Goal: Task Accomplishment & Management: Manage account settings

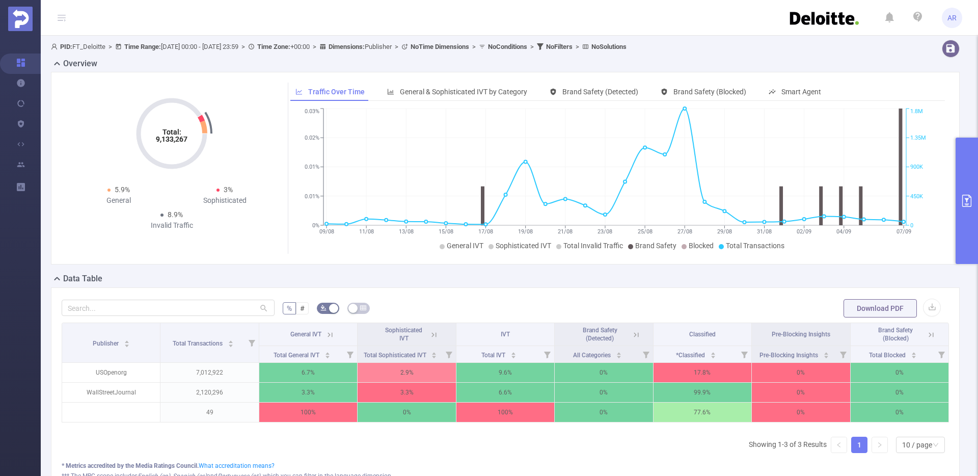
click at [164, 439] on div "Publisher Total Transactions General IVT Sophisticated IVT IVT Brand Safety (De…" at bounding box center [505, 391] width 887 height 139
click at [730, 284] on div "Data Table" at bounding box center [509, 279] width 917 height 14
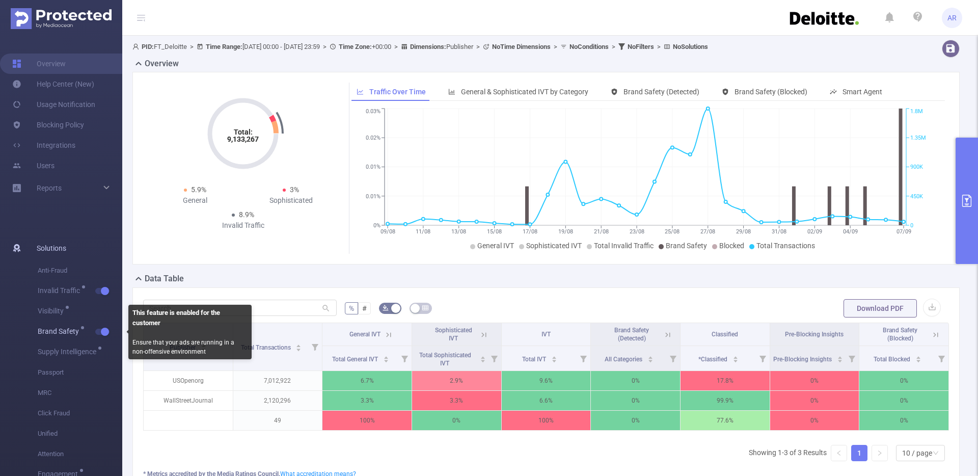
click at [103, 333] on button "button" at bounding box center [102, 331] width 14 height 6
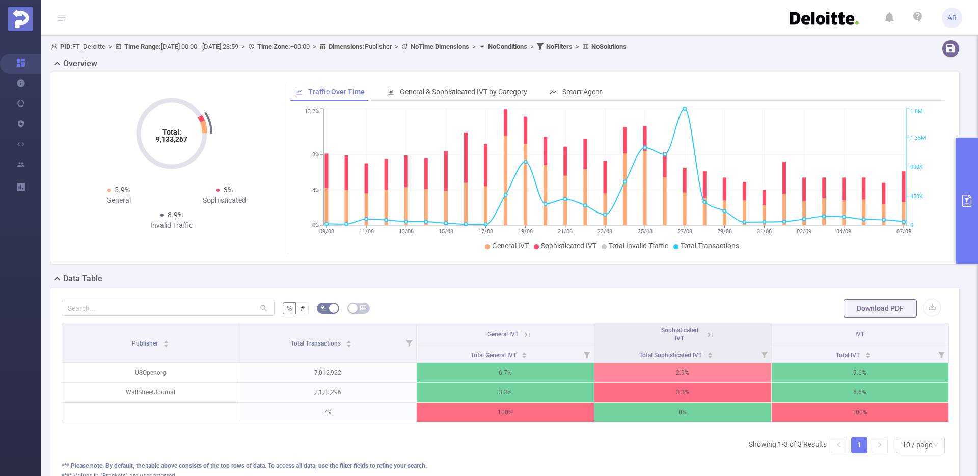
click at [970, 207] on button "primary" at bounding box center [966, 200] width 22 height 126
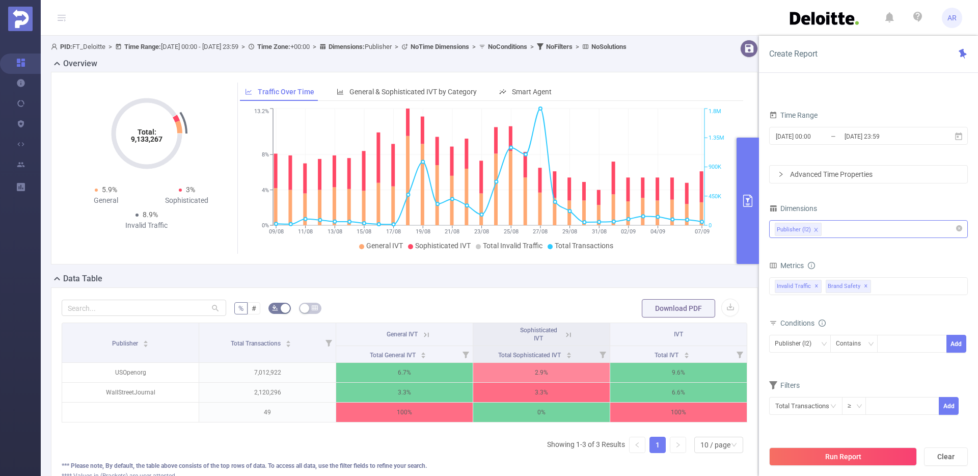
click at [847, 233] on div "Publisher (l2)" at bounding box center [868, 229] width 187 height 17
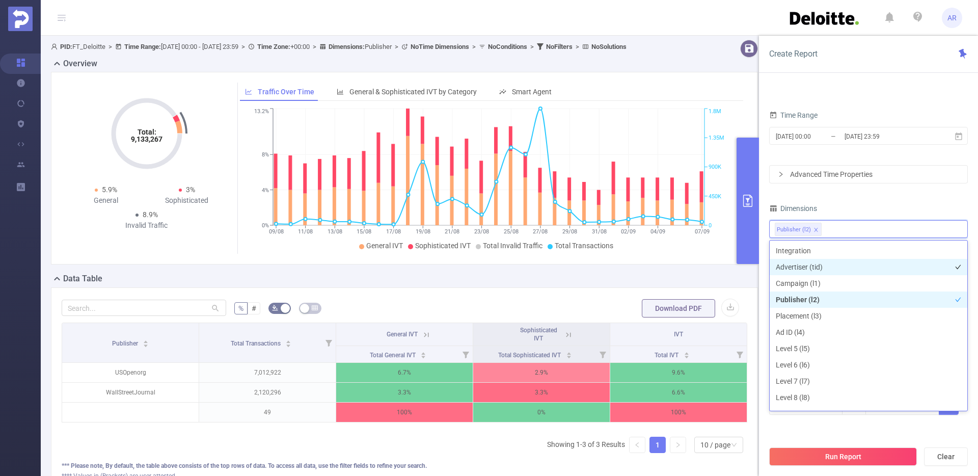
scroll to position [2, 0]
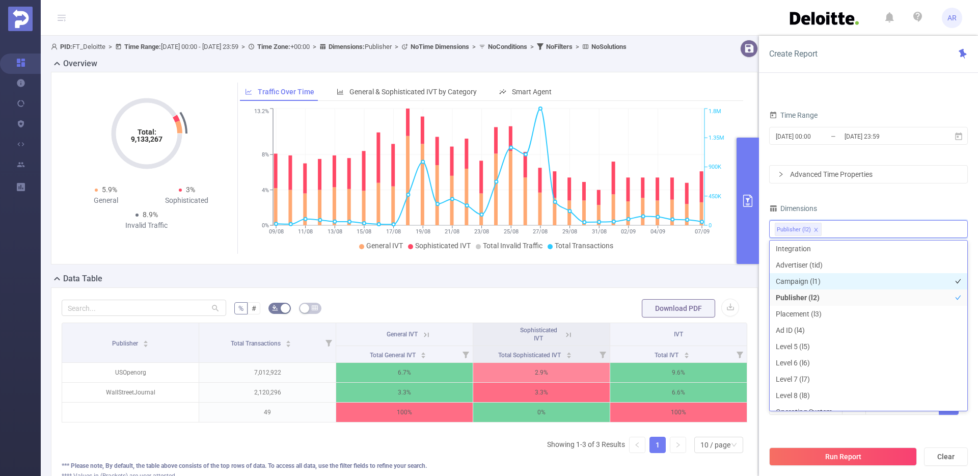
click at [818, 278] on li "Campaign (l1)" at bounding box center [868, 281] width 198 height 16
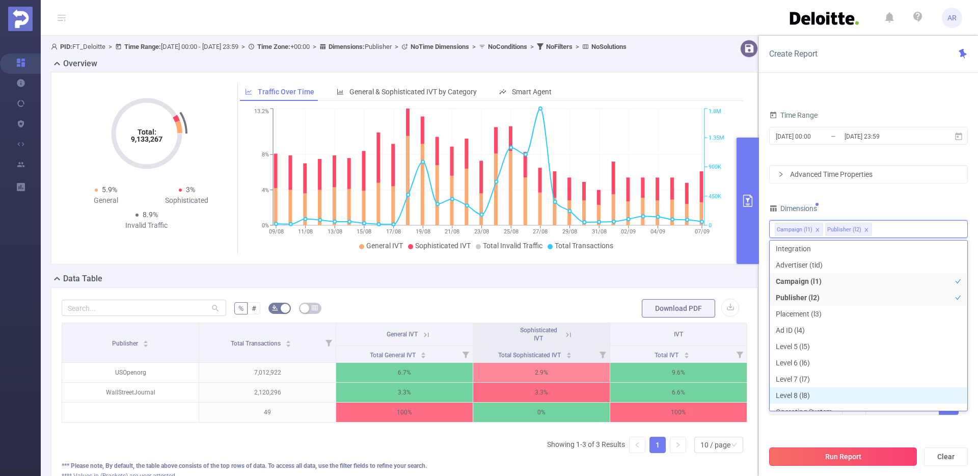
scroll to position [11, 0]
click at [841, 458] on button "Run Report" at bounding box center [843, 456] width 148 height 18
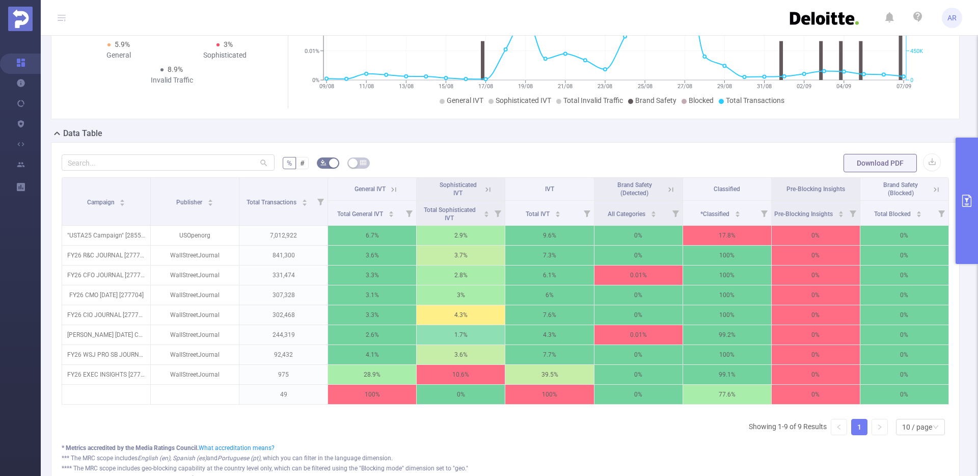
scroll to position [155, 0]
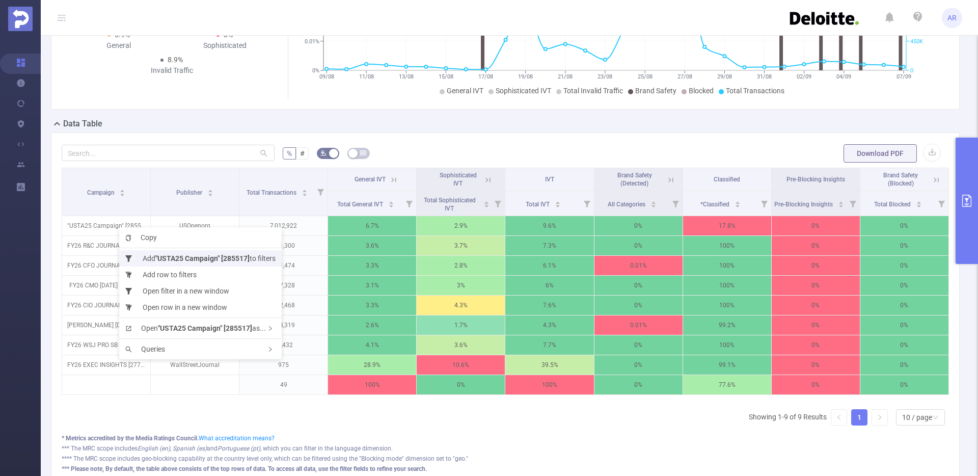
click at [152, 263] on li "Add "USTA25 Campaign" [285517] to filters" at bounding box center [200, 258] width 162 height 16
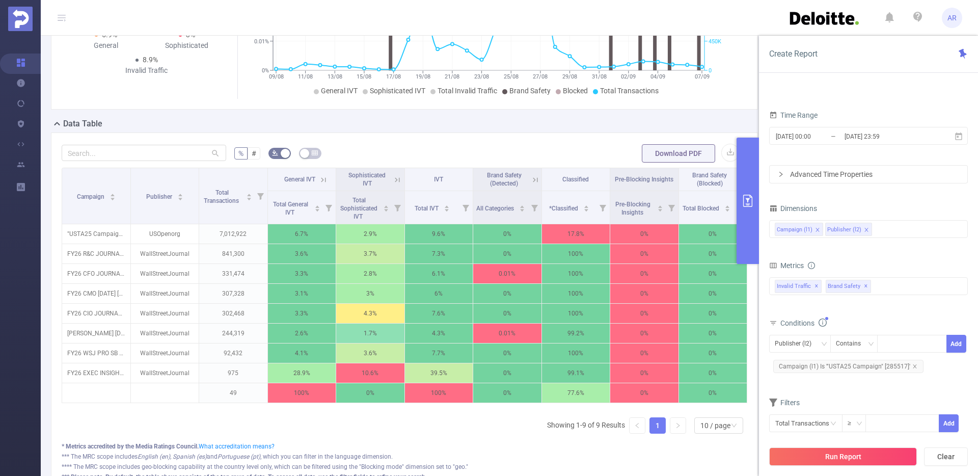
click at [850, 455] on button "Run Report" at bounding box center [843, 456] width 148 height 18
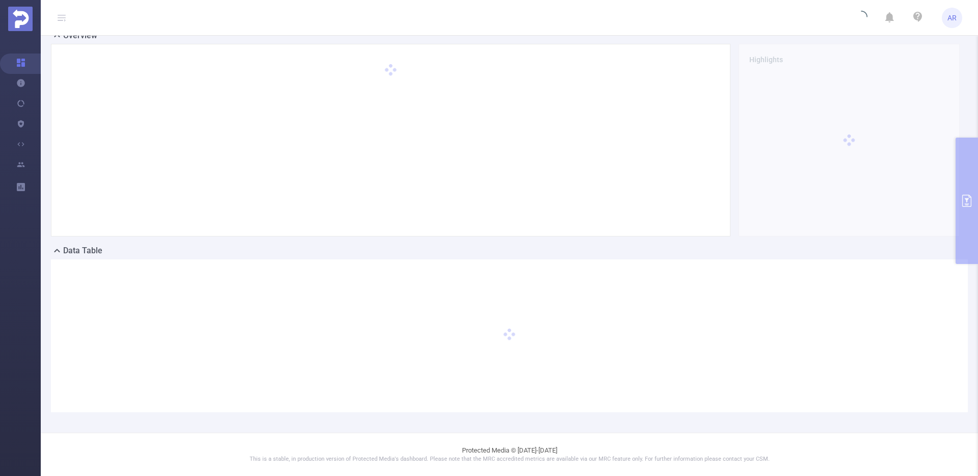
scroll to position [28, 0]
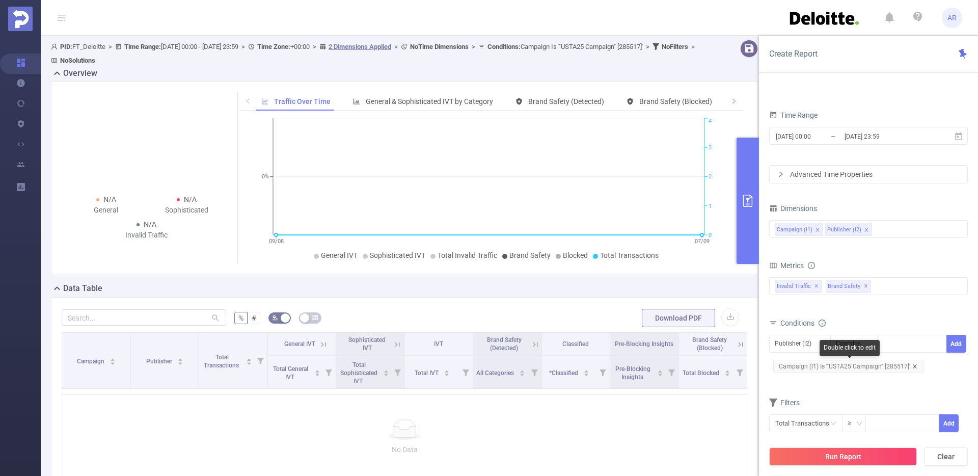
click at [913, 367] on icon "icon: close" at bounding box center [915, 366] width 4 height 4
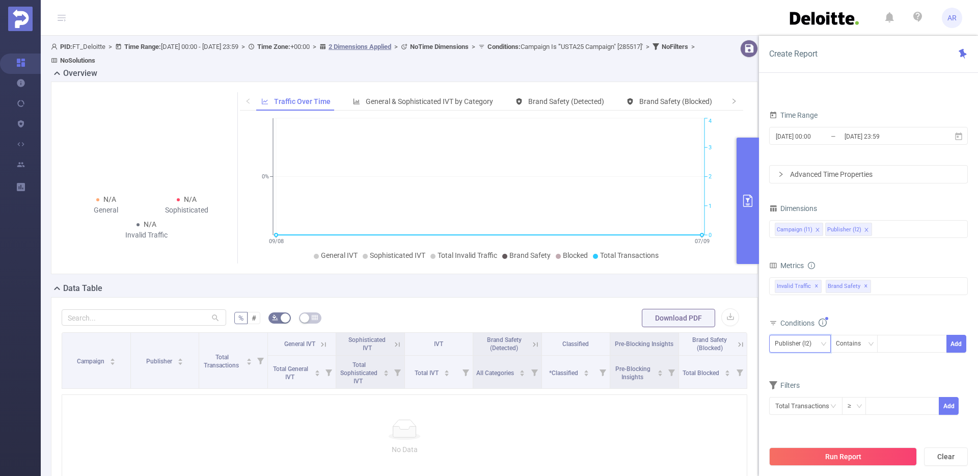
click at [812, 346] on div "Publisher (l2)" at bounding box center [797, 343] width 44 height 17
click at [809, 369] on li "Campaign (l1)" at bounding box center [800, 364] width 62 height 16
click at [914, 345] on div at bounding box center [912, 343] width 59 height 17
type input "285517"
click at [957, 342] on button "Add" at bounding box center [956, 344] width 20 height 18
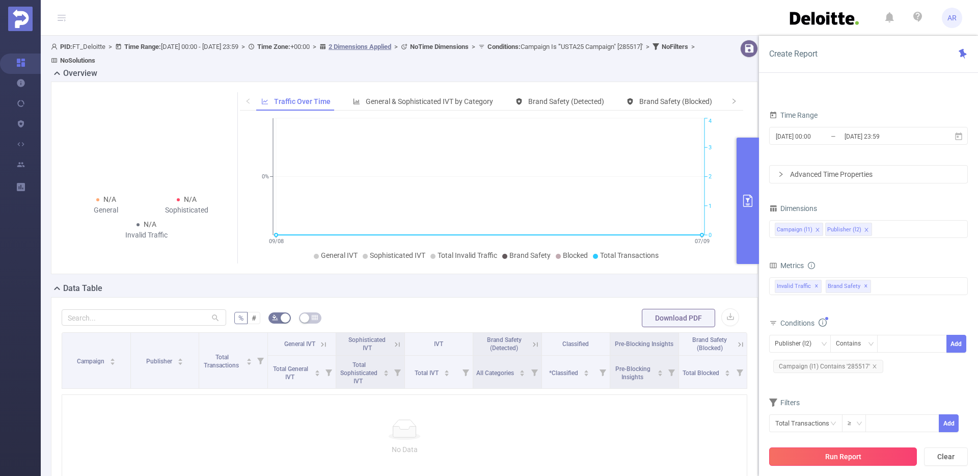
click at [839, 453] on button "Run Report" at bounding box center [843, 456] width 148 height 18
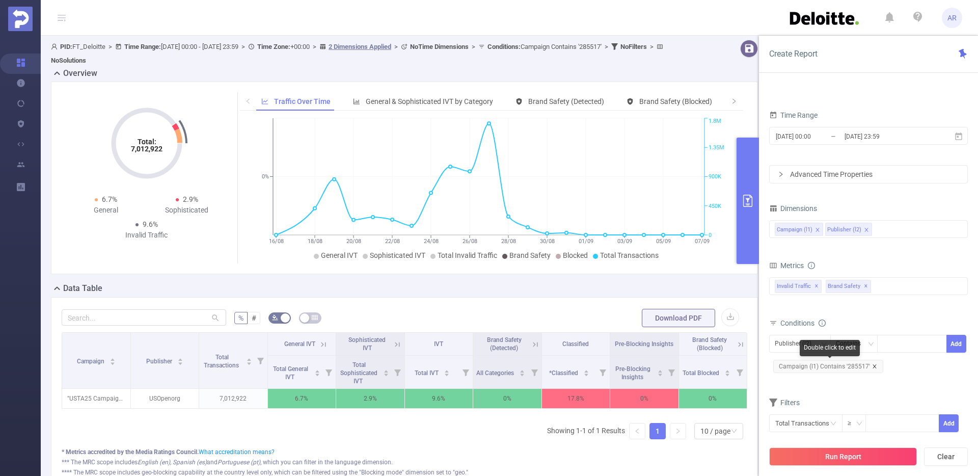
click at [872, 366] on icon "icon: close" at bounding box center [874, 366] width 5 height 5
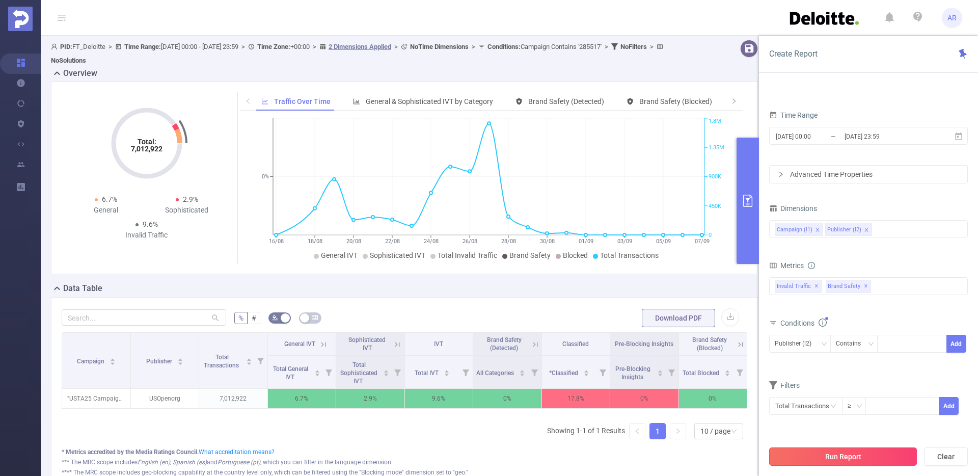
click at [860, 455] on button "Run Report" at bounding box center [843, 456] width 148 height 18
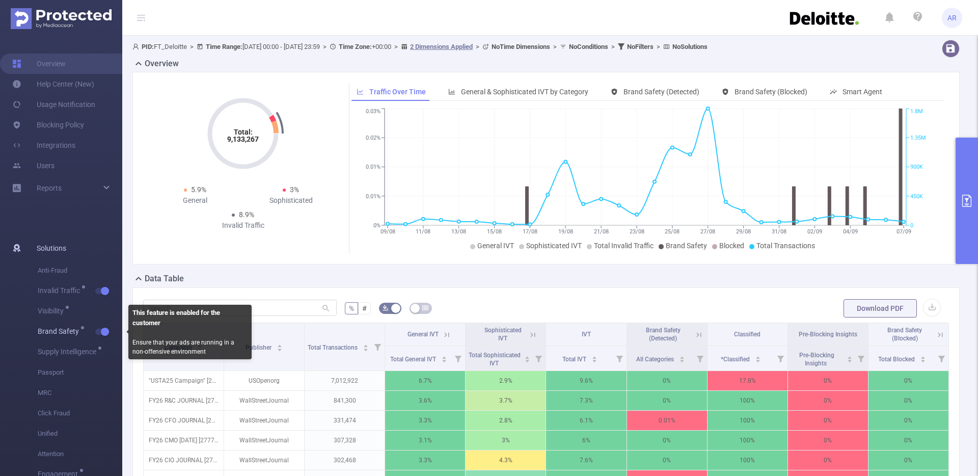
click at [101, 333] on button "button" at bounding box center [102, 331] width 14 height 6
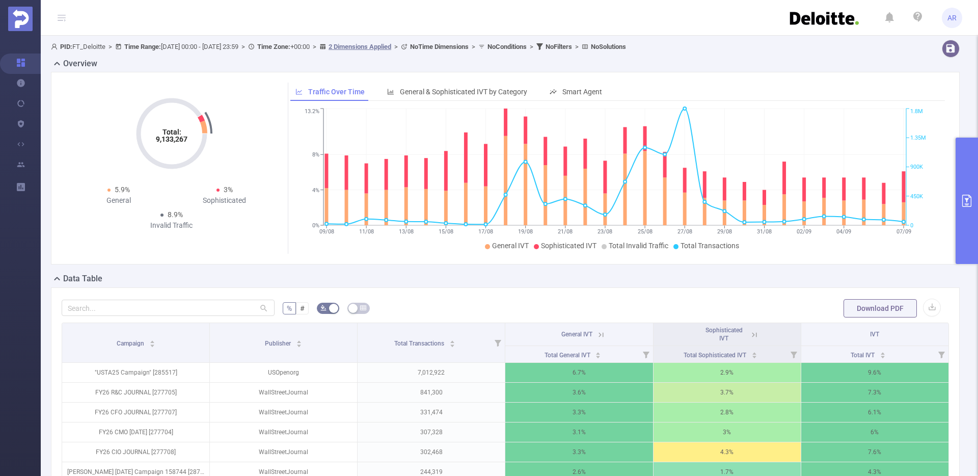
click at [66, 20] on icon at bounding box center [62, 17] width 12 height 35
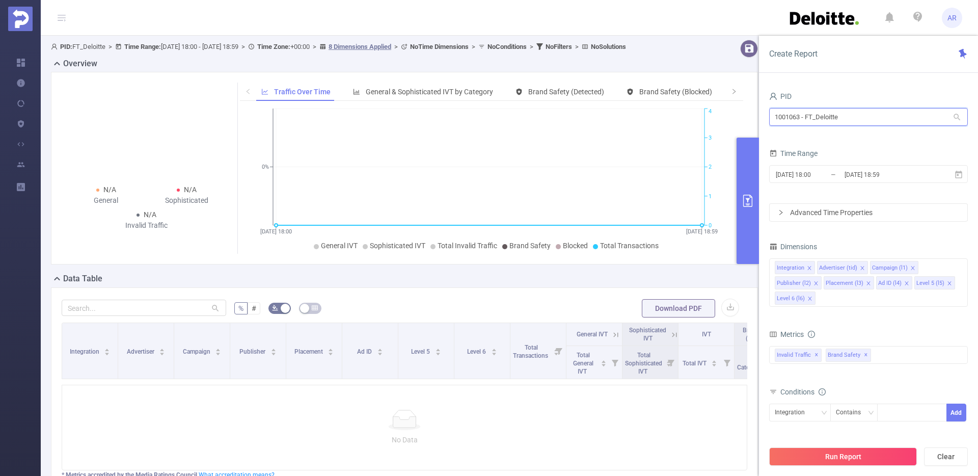
click at [874, 115] on input "1001063 - FT_Deloitte" at bounding box center [868, 117] width 199 height 18
click at [872, 115] on input "1001063 - FT_Deloitte" at bounding box center [868, 117] width 199 height 18
click at [880, 118] on input "1001063 - FT_Deloitte" at bounding box center [868, 117] width 199 height 18
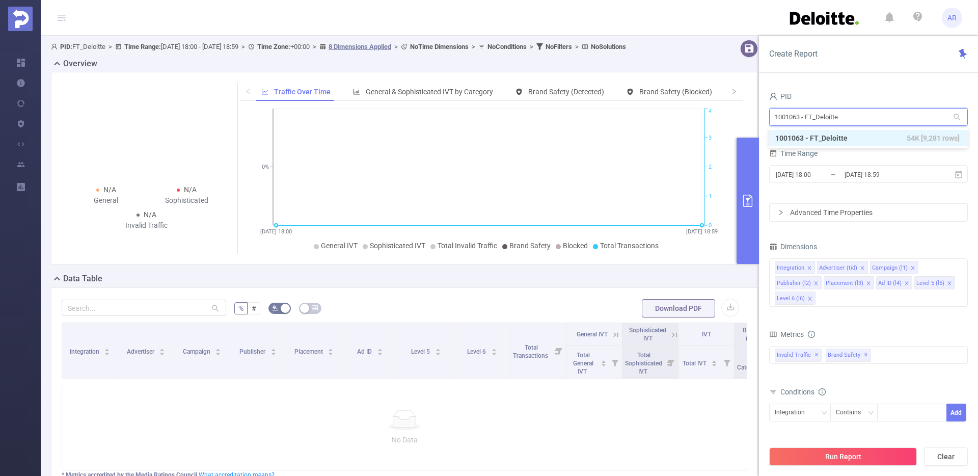
click at [880, 118] on input "1001063 - FT_Deloitte" at bounding box center [868, 117] width 199 height 18
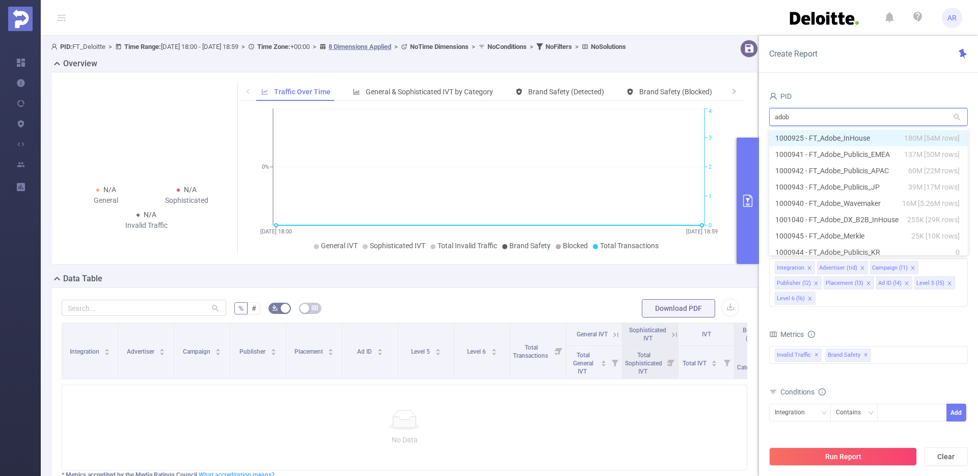
type input "adobe"
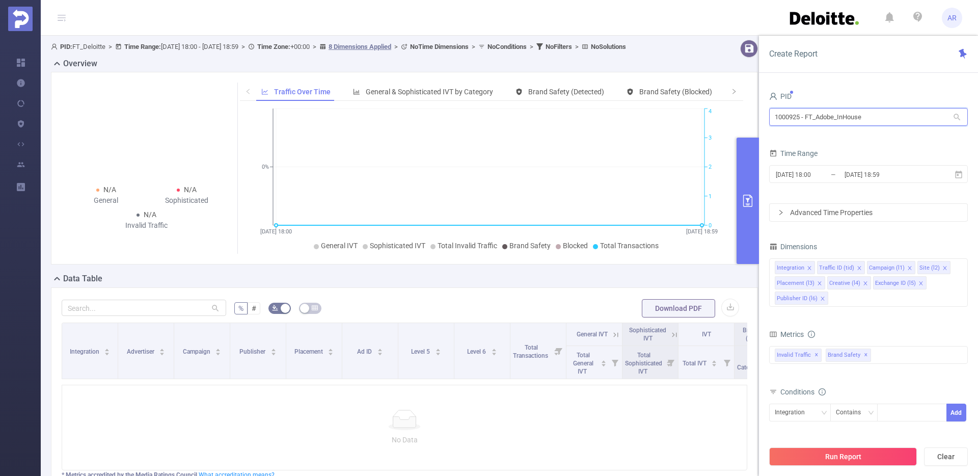
click at [876, 116] on input "1000925 - FT_Adobe_InHouse" at bounding box center [868, 117] width 199 height 18
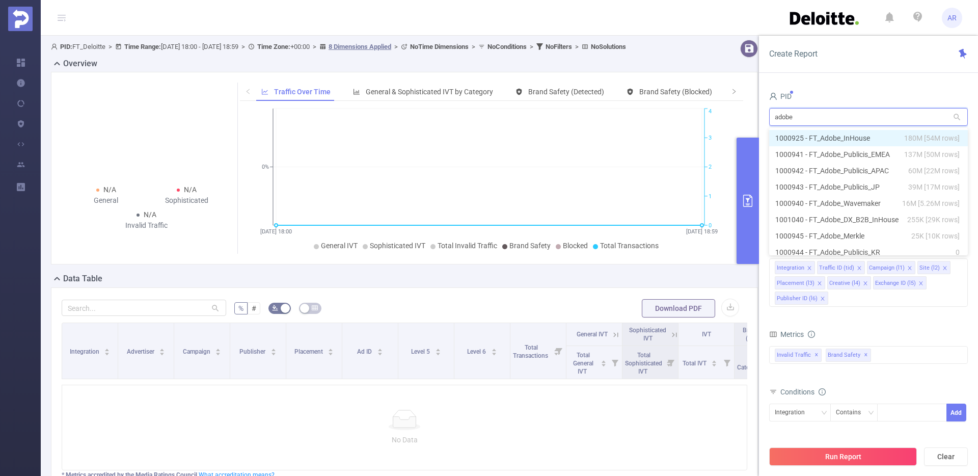
click at [872, 134] on li "1000925 - FT_Adobe_InHouse 180M [54M rows]" at bounding box center [868, 138] width 199 height 16
type input "1000925 - FT_Adobe_InHouse"
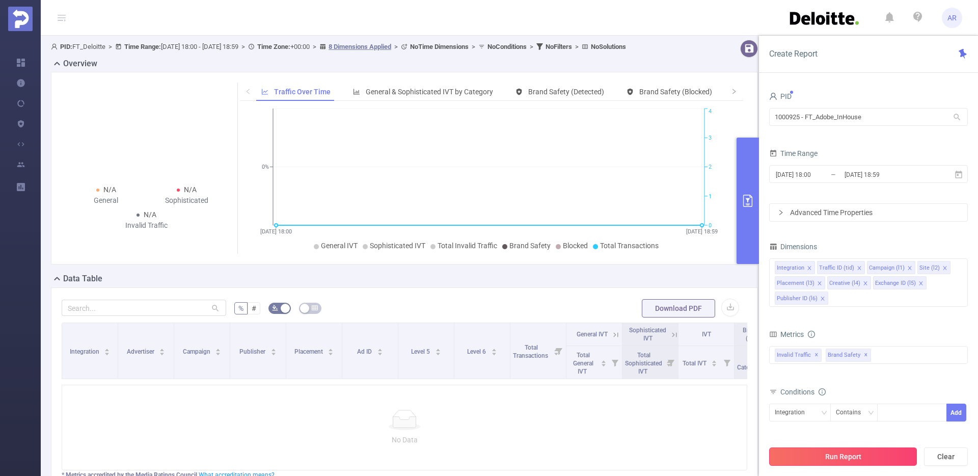
click at [851, 455] on button "Run Report" at bounding box center [843, 456] width 148 height 18
click at [56, 18] on icon at bounding box center [62, 17] width 12 height 35
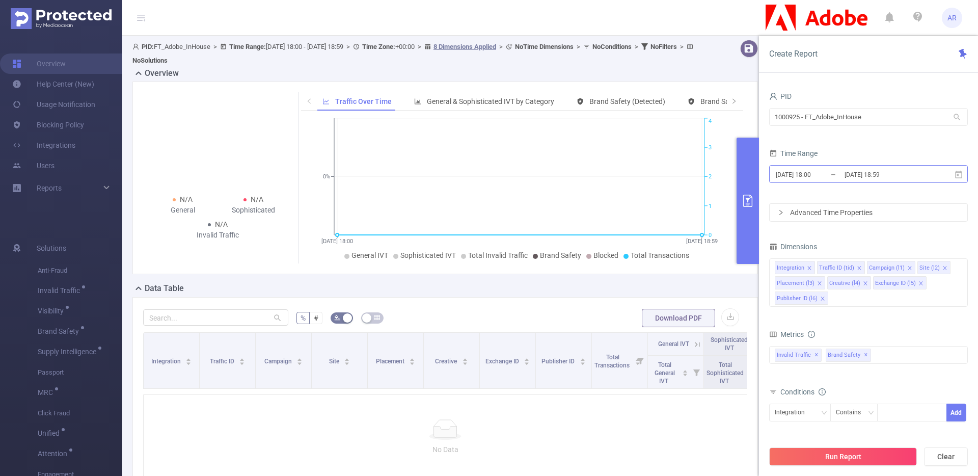
click at [842, 177] on input "[DATE] 18:00" at bounding box center [816, 175] width 82 height 14
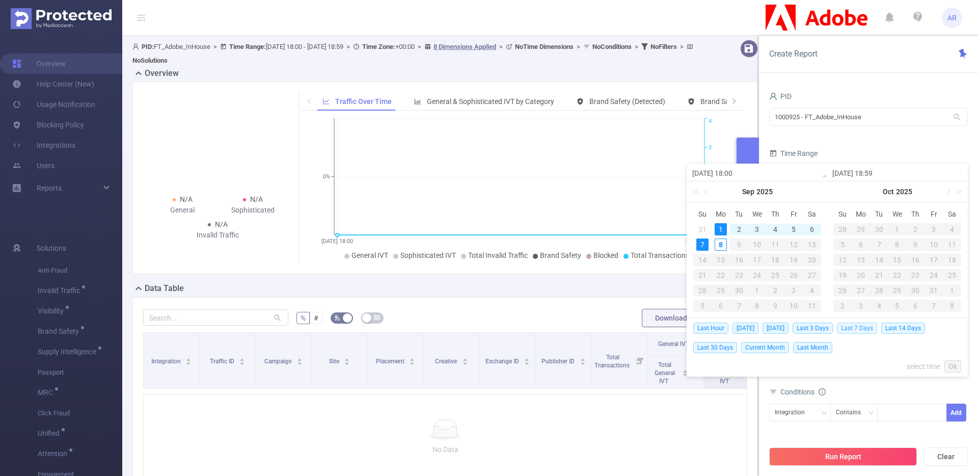
click at [868, 326] on span "Last 7 Days" at bounding box center [857, 327] width 40 height 11
type input "[DATE] 00:00"
type input "[DATE] 23:59"
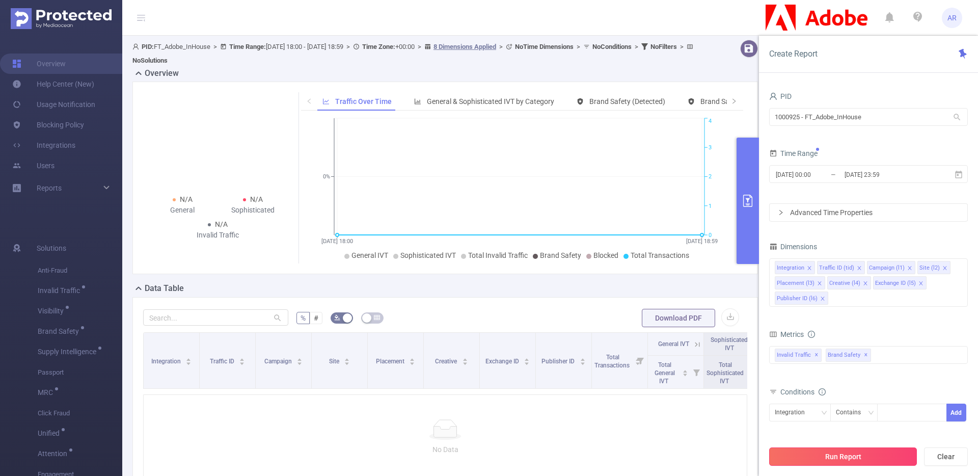
click at [858, 458] on button "Run Report" at bounding box center [843, 456] width 148 height 18
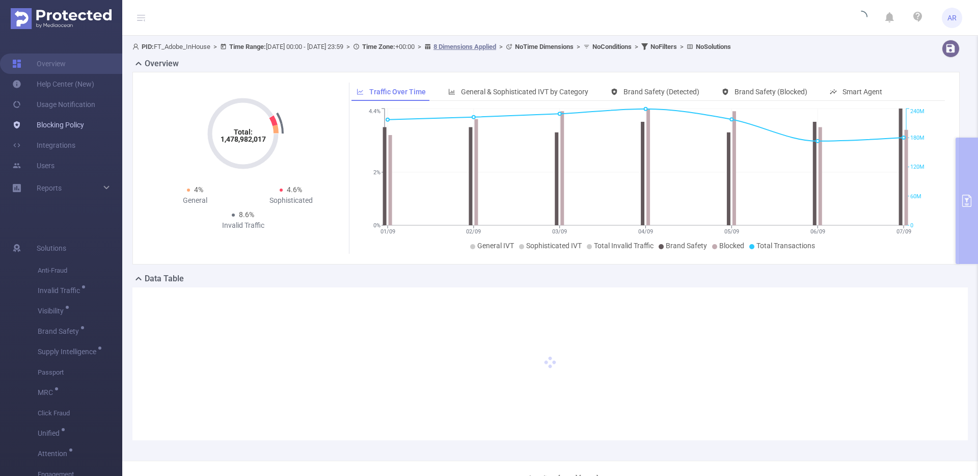
click at [79, 122] on link "Blocking Policy" at bounding box center [48, 125] width 72 height 20
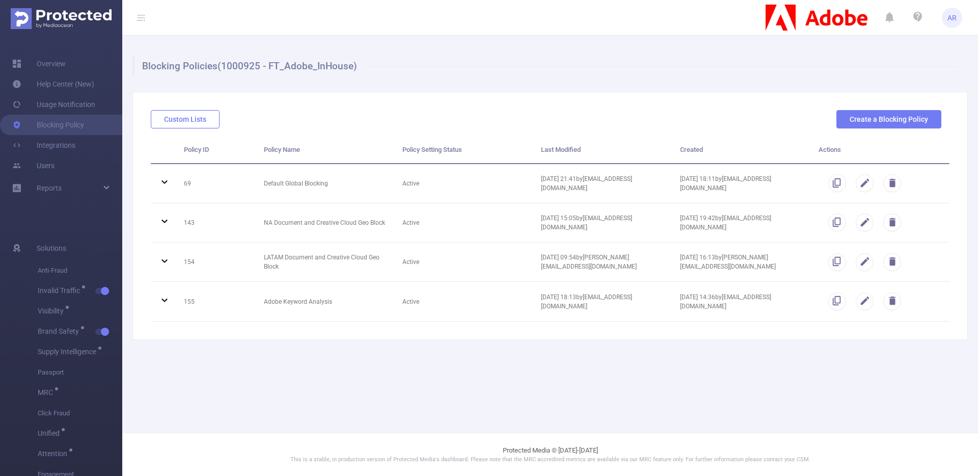
click at [201, 116] on button "Custom Lists" at bounding box center [185, 119] width 69 height 18
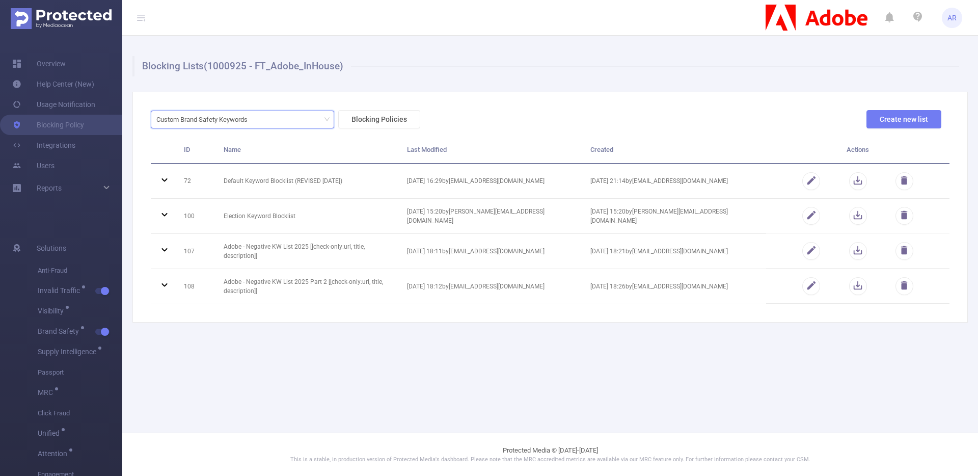
click at [201, 116] on div "Custom Brand Safety Keywords" at bounding box center [205, 119] width 98 height 17
click at [205, 153] on li "URL Lists" at bounding box center [242, 156] width 183 height 16
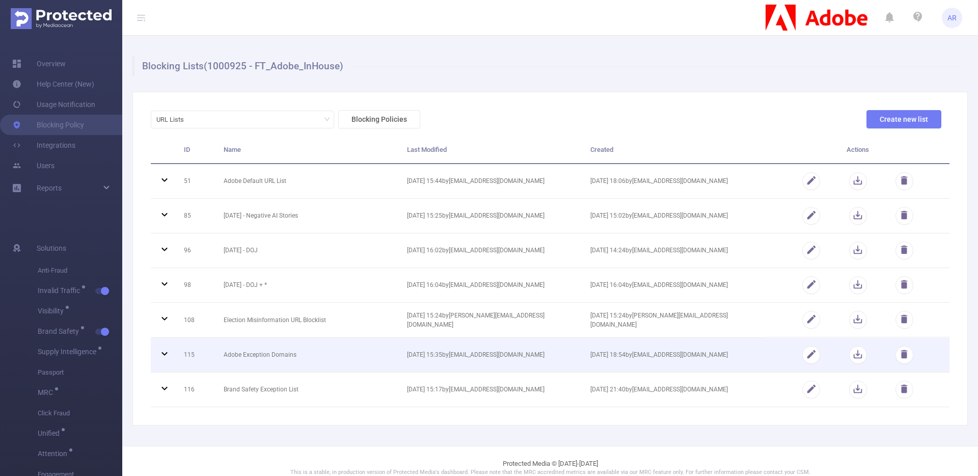
click at [167, 347] on icon at bounding box center [164, 353] width 12 height 12
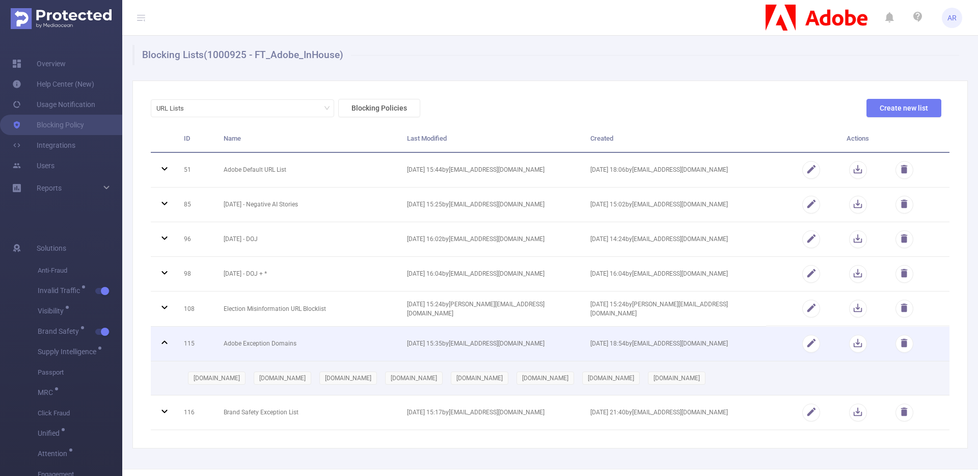
scroll to position [14, 0]
click at [802, 340] on button "button" at bounding box center [811, 341] width 18 height 18
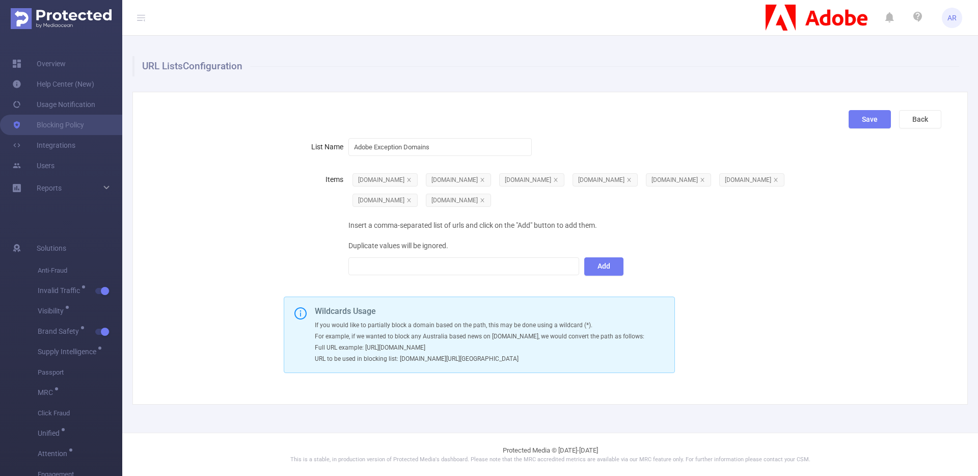
scroll to position [0, 0]
click at [472, 269] on div at bounding box center [463, 266] width 219 height 17
click at [415, 269] on div at bounding box center [463, 266] width 219 height 17
paste input "[URL][DOMAIN_NAME]"
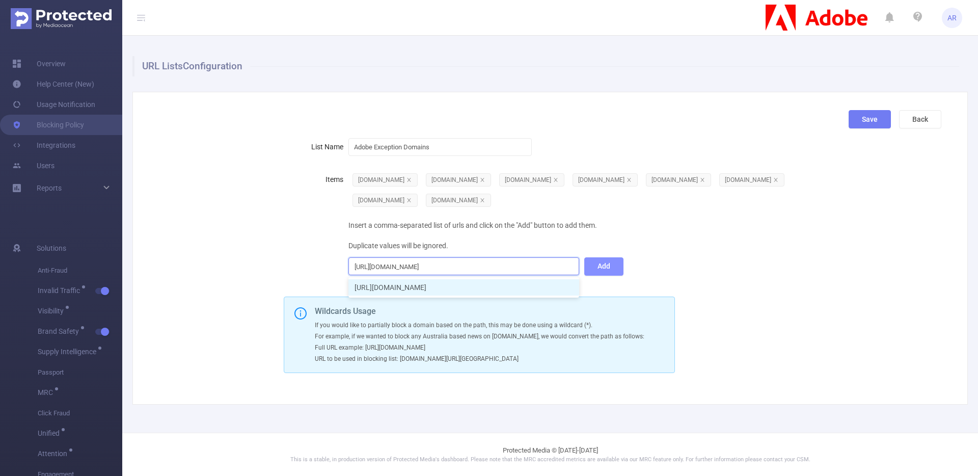
type input "[URL][DOMAIN_NAME]"
click at [601, 262] on button "Add" at bounding box center [603, 266] width 39 height 18
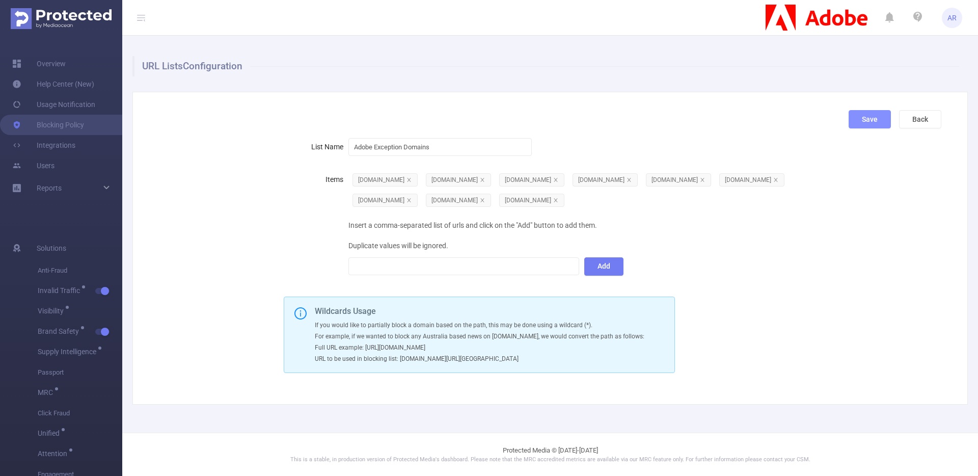
click at [869, 118] on button "Save" at bounding box center [869, 119] width 42 height 18
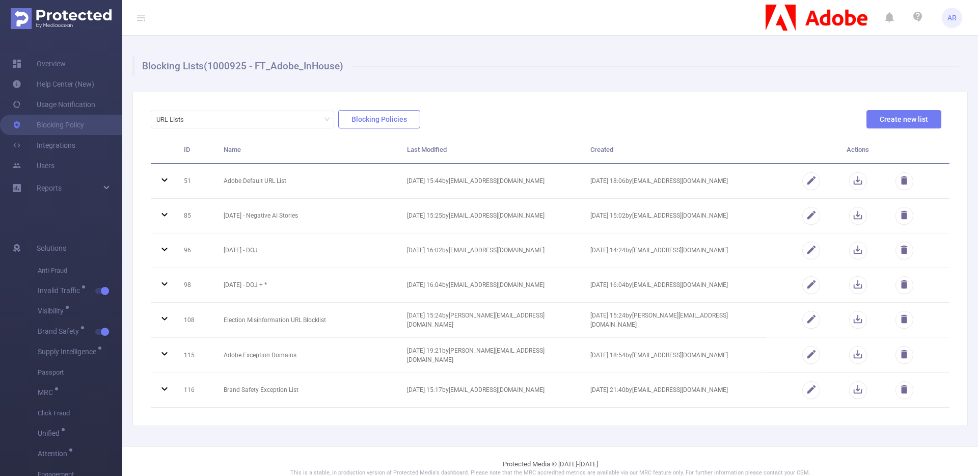
click at [363, 113] on button "Blocking Policies" at bounding box center [379, 119] width 82 height 18
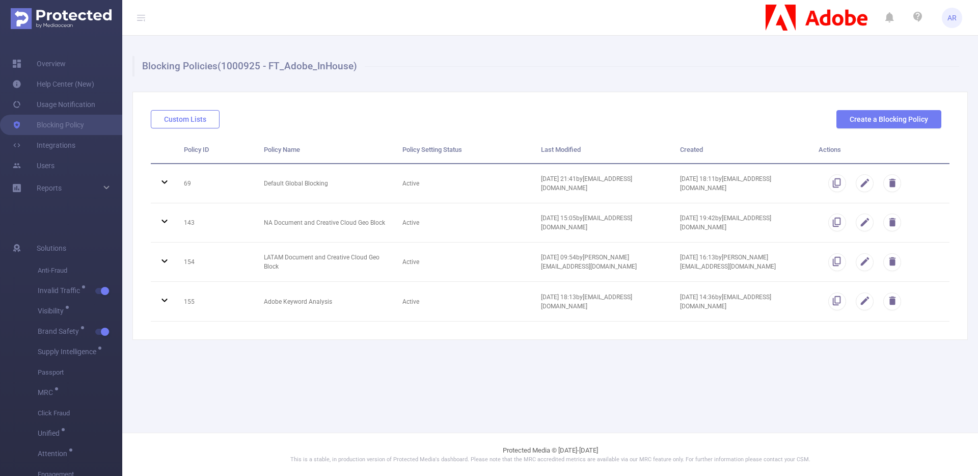
click at [199, 121] on button "Custom Lists" at bounding box center [185, 119] width 69 height 18
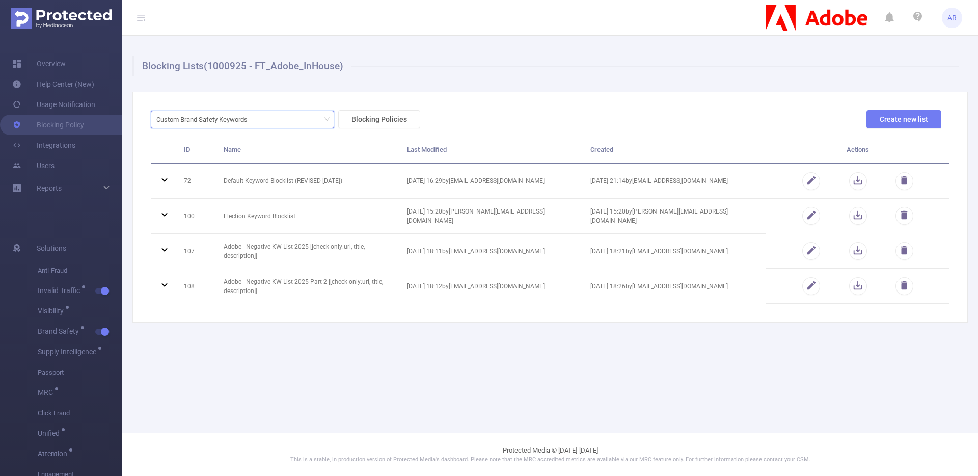
click at [199, 121] on div "Custom Brand Safety Keywords" at bounding box center [205, 119] width 98 height 17
click at [192, 162] on li "URL Lists" at bounding box center [242, 156] width 183 height 16
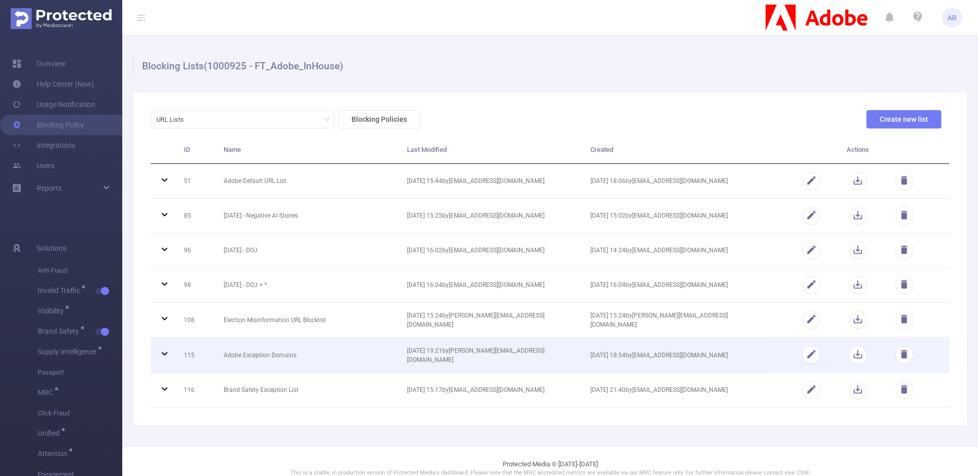
click at [163, 353] on icon at bounding box center [164, 354] width 6 height 4
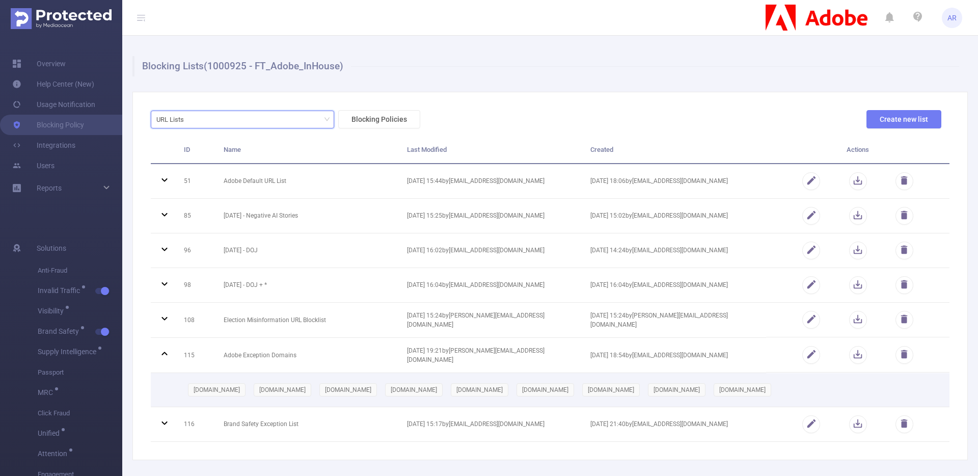
click at [305, 124] on div "URL Lists" at bounding box center [242, 119] width 172 height 17
click at [253, 170] on li "Bundle Lists" at bounding box center [242, 172] width 183 height 16
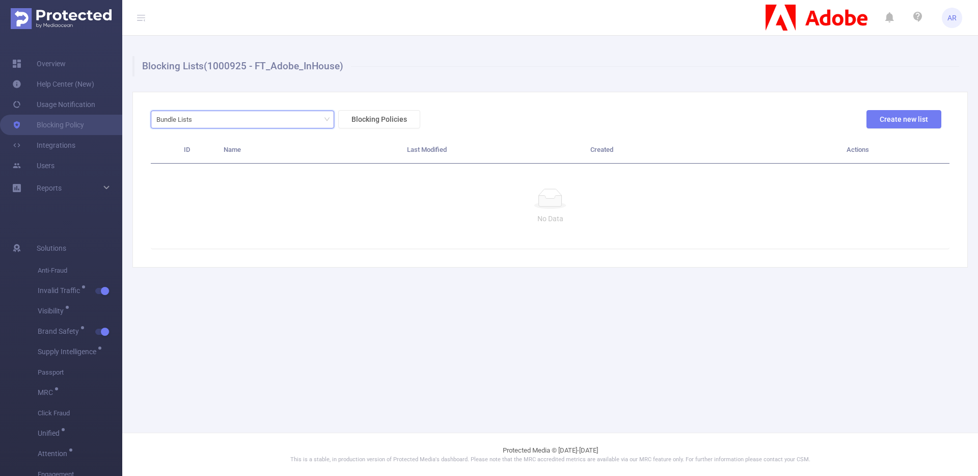
click at [263, 122] on div "Bundle Lists" at bounding box center [242, 119] width 172 height 17
click at [254, 139] on li "Custom Brand Safety Keywords" at bounding box center [242, 140] width 183 height 16
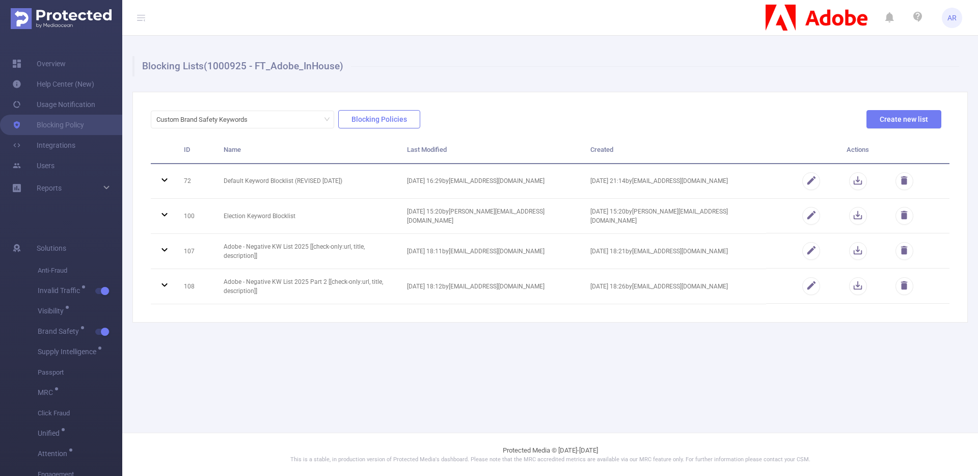
click at [347, 120] on button "Blocking Policies" at bounding box center [379, 119] width 82 height 18
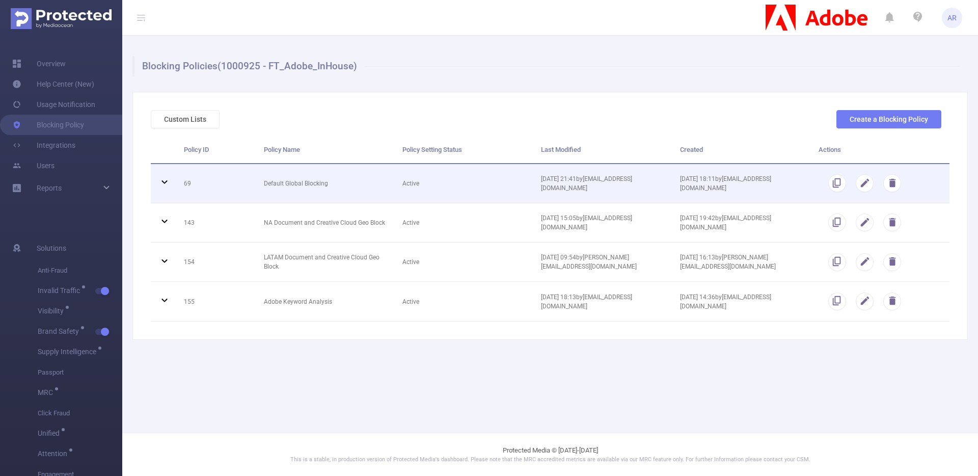
click at [165, 183] on icon at bounding box center [164, 182] width 6 height 4
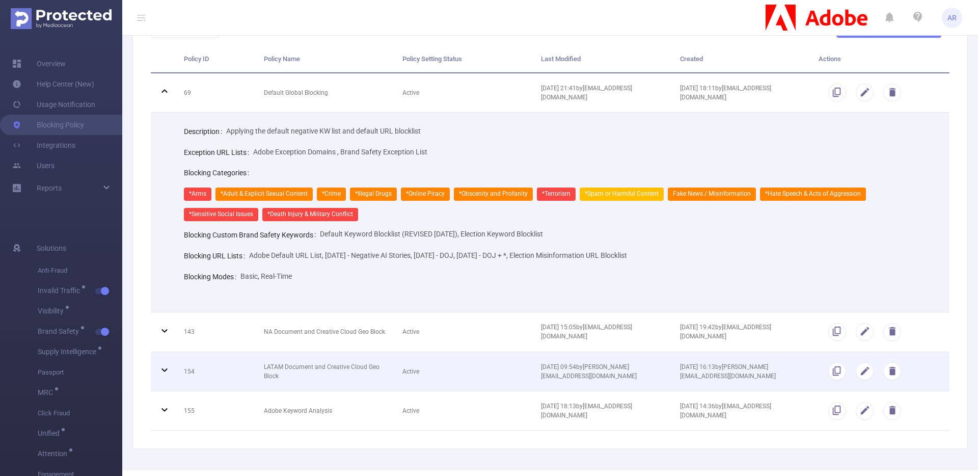
scroll to position [111, 0]
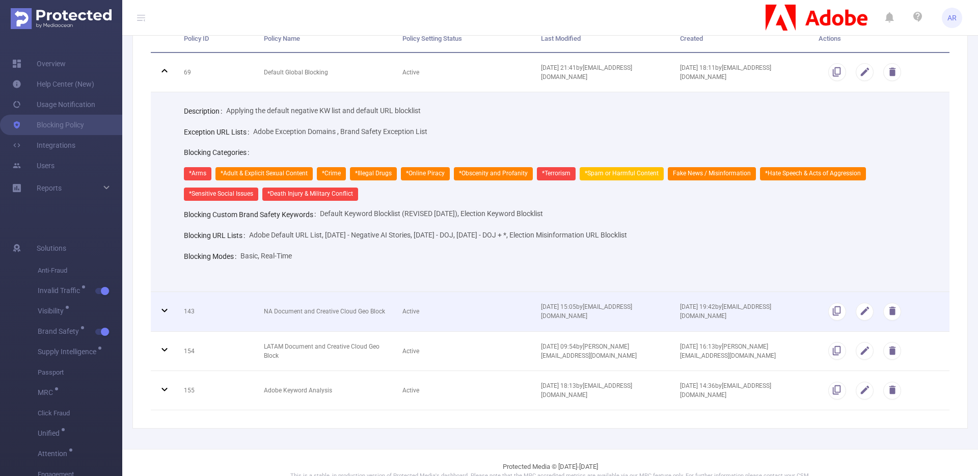
click at [166, 316] on icon at bounding box center [164, 310] width 12 height 12
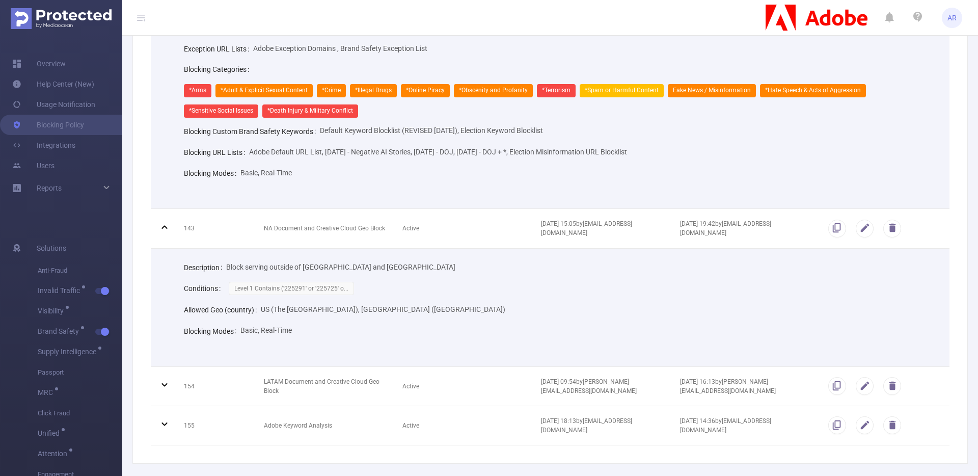
scroll to position [245, 0]
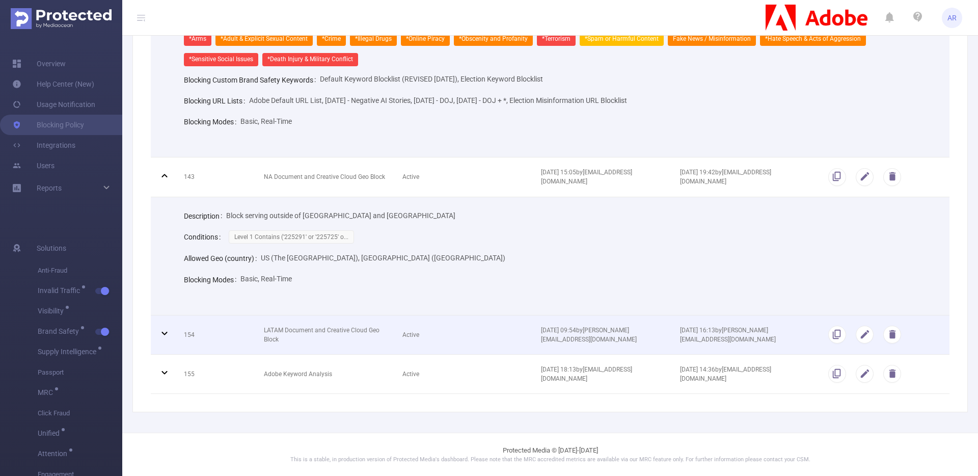
click at [167, 335] on icon at bounding box center [164, 333] width 12 height 12
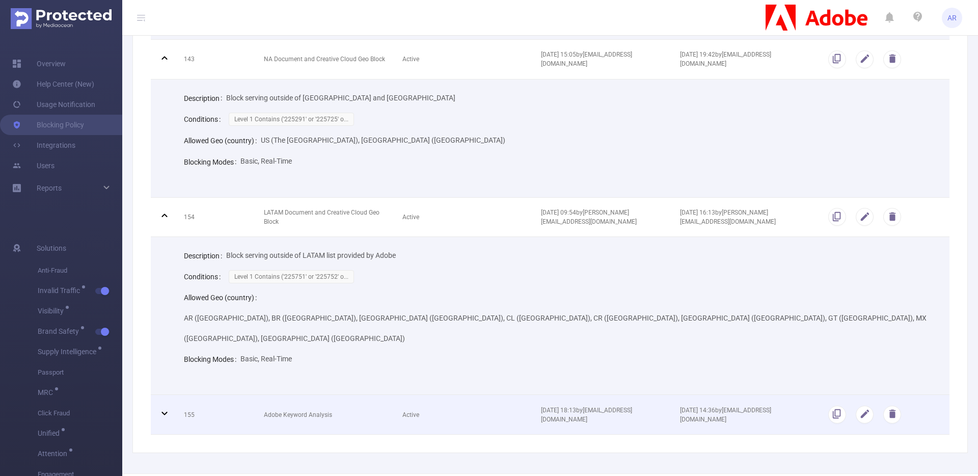
scroll to position [364, 0]
click at [164, 406] on icon at bounding box center [164, 412] width 12 height 12
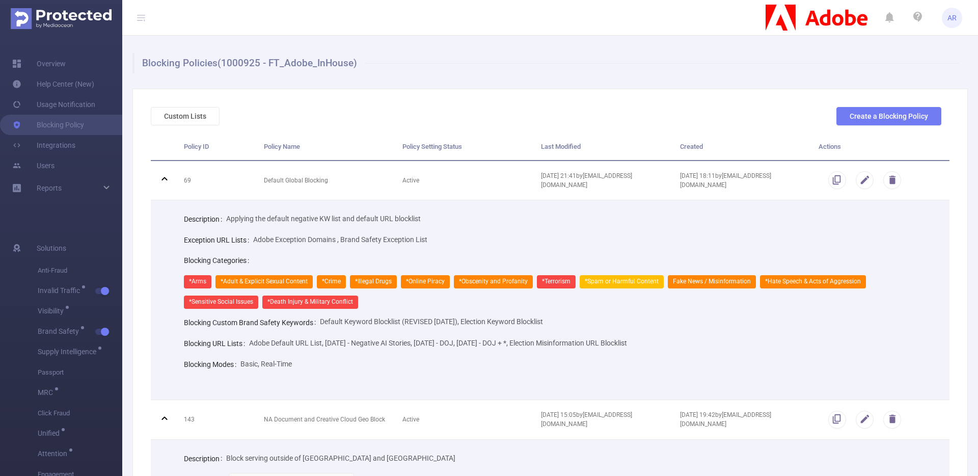
scroll to position [0, 0]
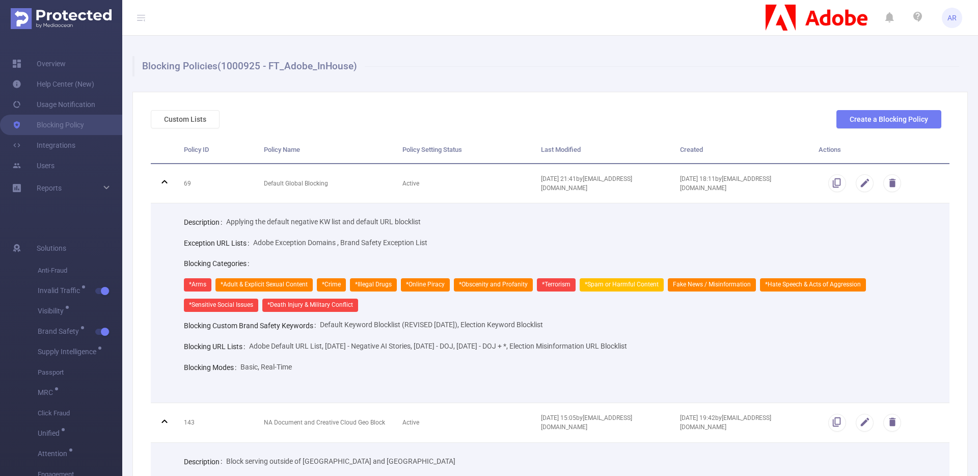
click at [143, 15] on icon at bounding box center [141, 18] width 8 height 8
click at [14, 62] on link "Overview" at bounding box center [38, 63] width 53 height 20
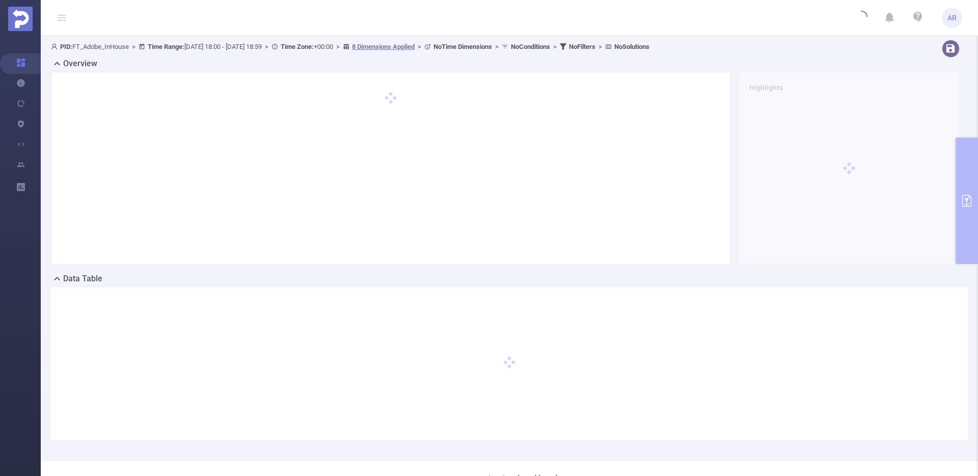
type input "[DATE] 18:00"
type input "[DATE] 18:59"
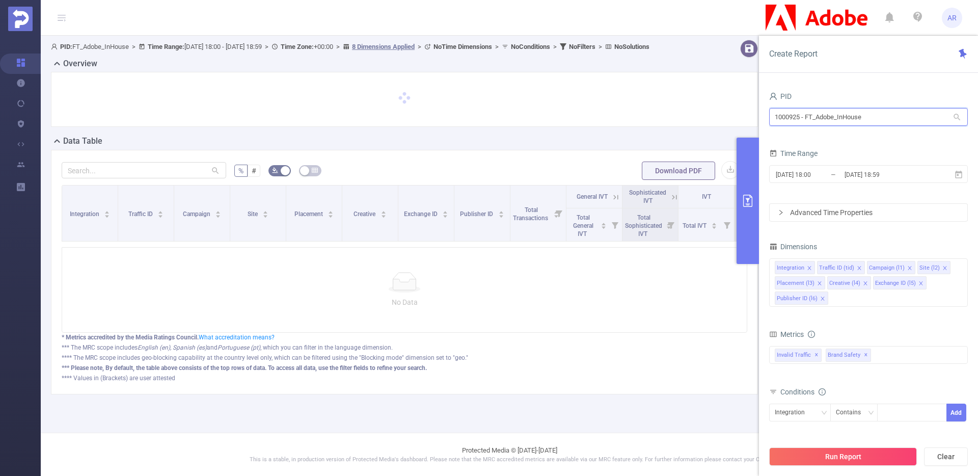
click at [839, 117] on input "1000925 - FT_Adobe_InHouse" at bounding box center [868, 117] width 199 height 18
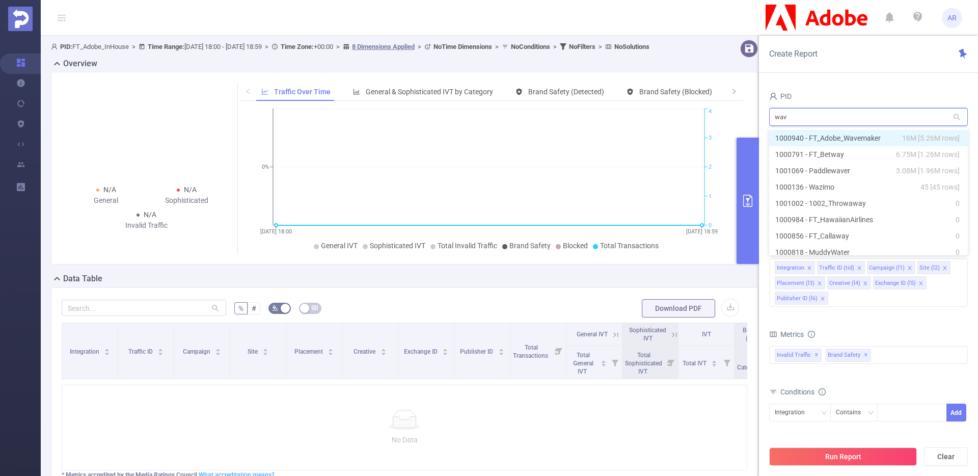
type input "wave"
click at [827, 134] on li "1000940 - FT_Adobe_Wavemaker 16M [5.26M rows]" at bounding box center [868, 138] width 199 height 16
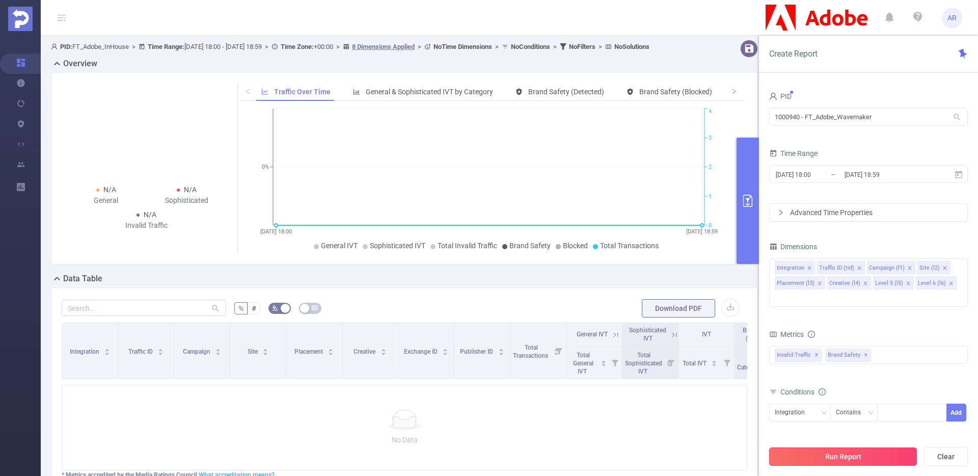
click at [820, 451] on button "Run Report" at bounding box center [843, 456] width 148 height 18
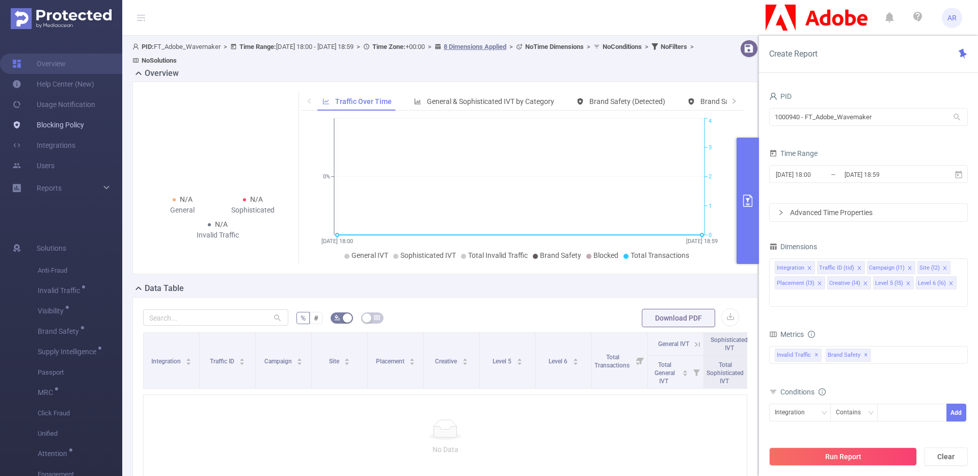
click at [31, 125] on link "Blocking Policy" at bounding box center [48, 125] width 72 height 20
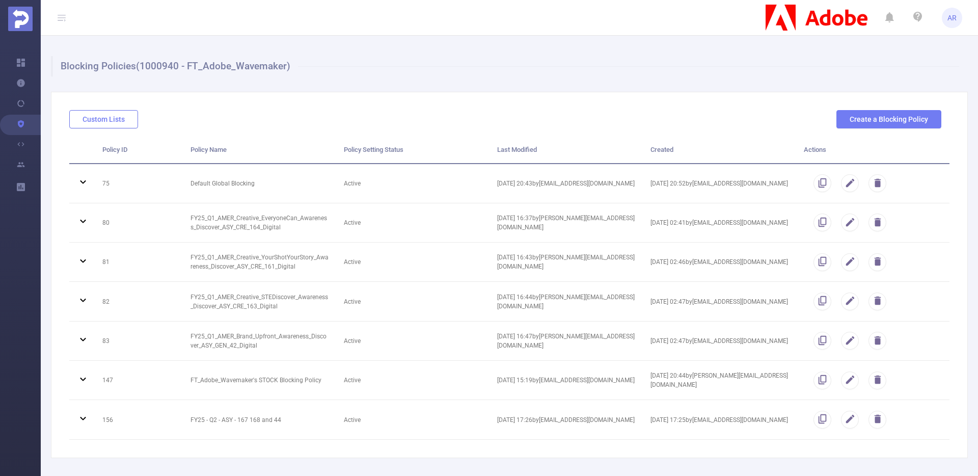
click at [90, 117] on button "Custom Lists" at bounding box center [103, 119] width 69 height 18
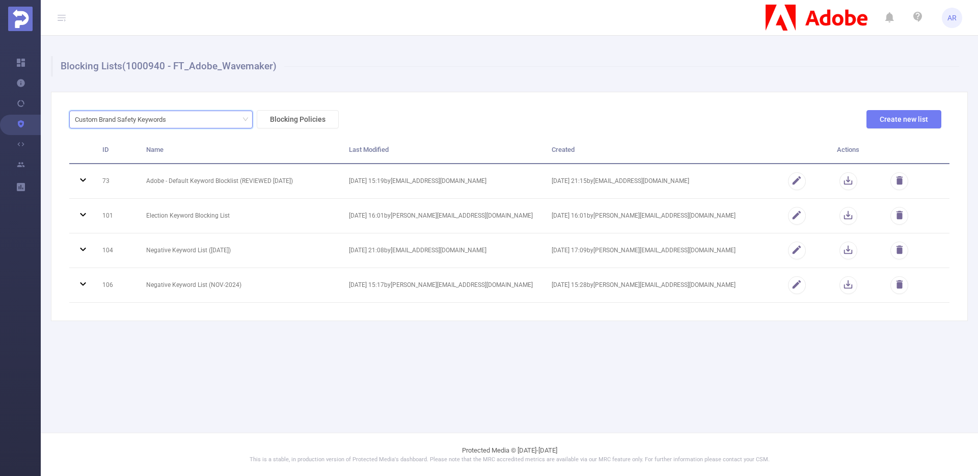
click at [144, 121] on div "Custom Brand Safety Keywords" at bounding box center [124, 119] width 98 height 17
click at [140, 155] on li "URL Lists" at bounding box center [160, 156] width 183 height 16
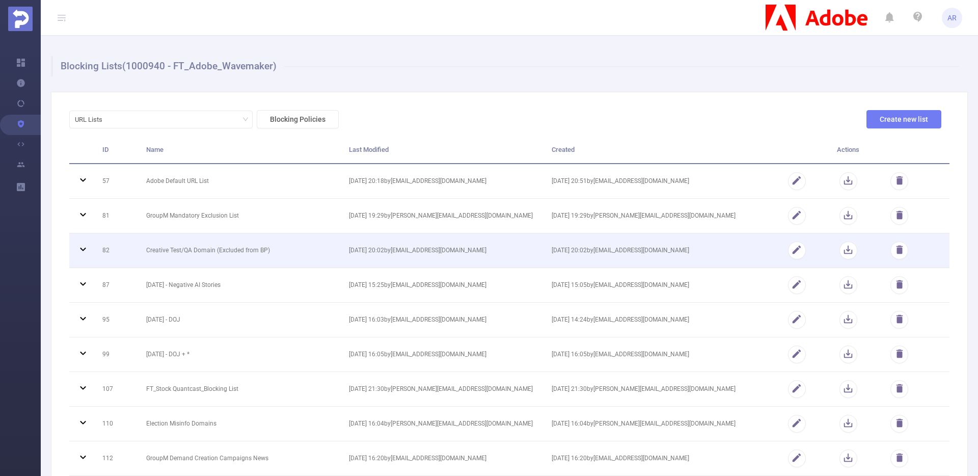
click at [80, 250] on icon at bounding box center [83, 249] width 12 height 12
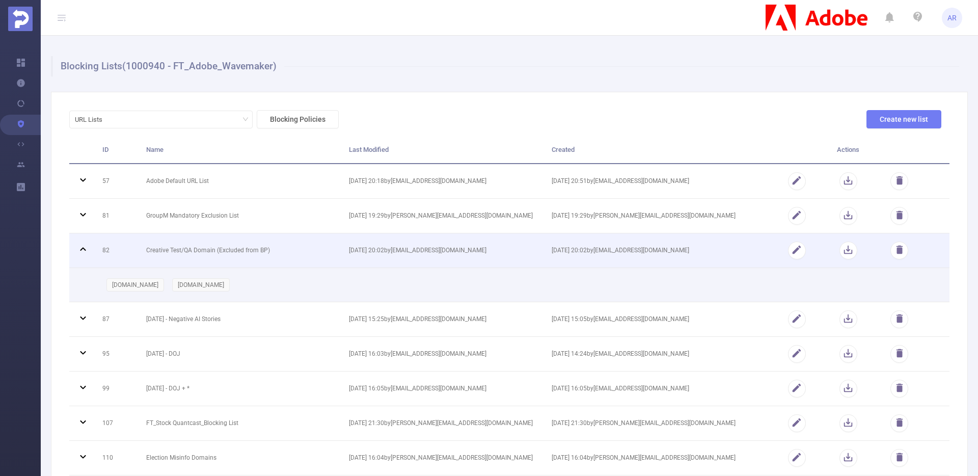
click at [80, 250] on icon at bounding box center [83, 249] width 6 height 4
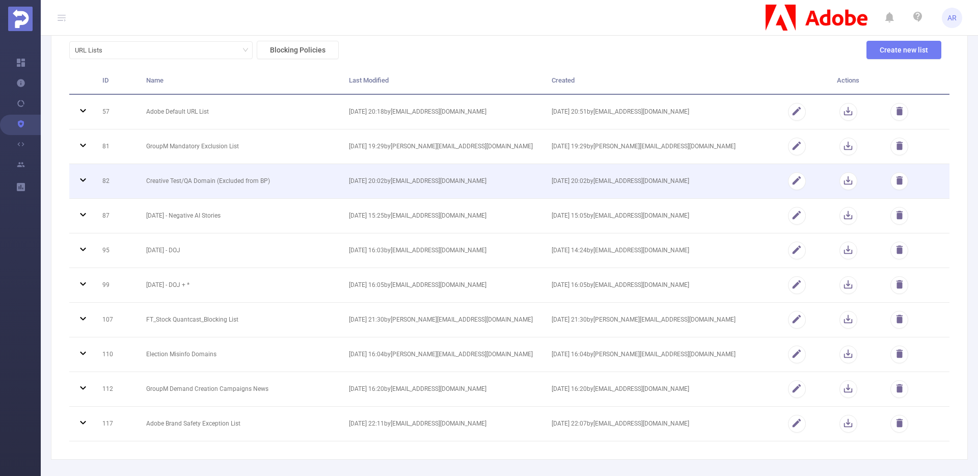
scroll to position [70, 0]
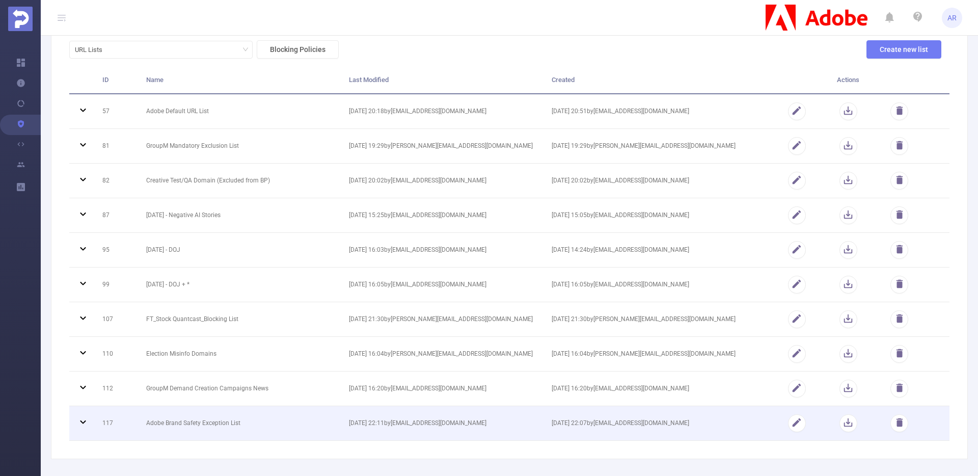
click at [76, 421] on td at bounding box center [81, 423] width 25 height 35
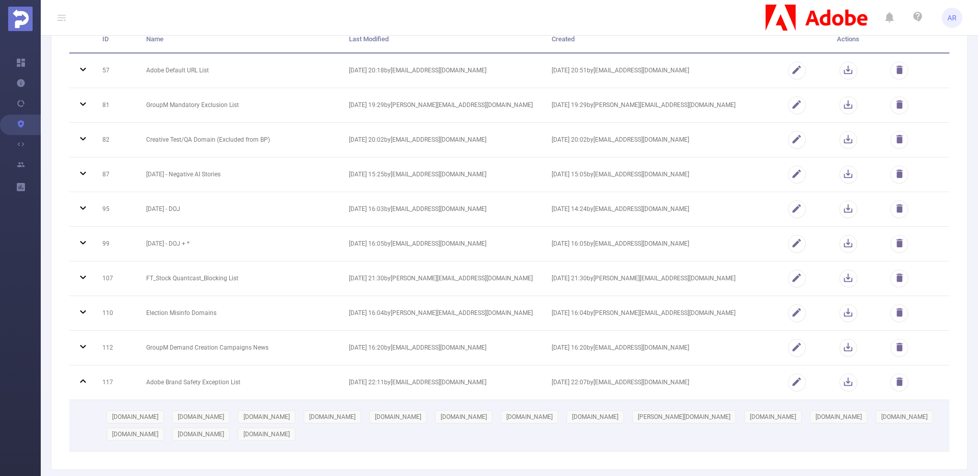
scroll to position [83, 0]
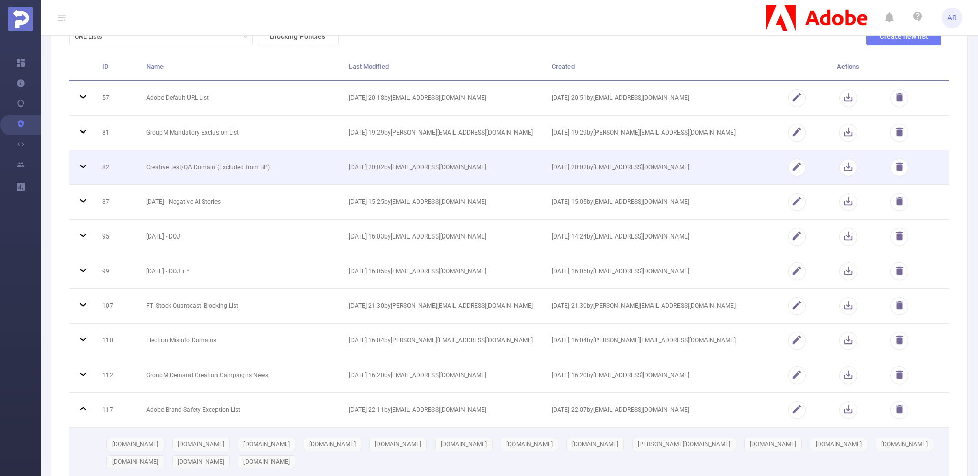
click at [89, 163] on icon at bounding box center [83, 166] width 12 height 12
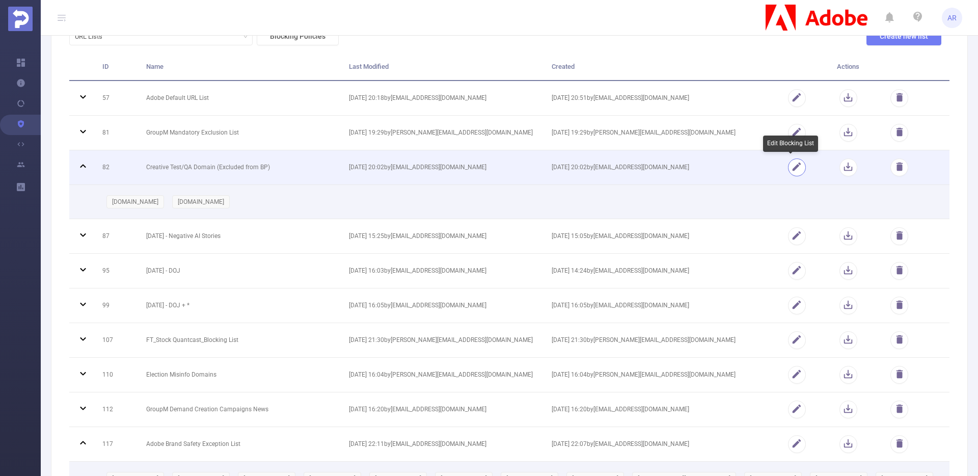
click at [789, 167] on button "button" at bounding box center [797, 167] width 18 height 18
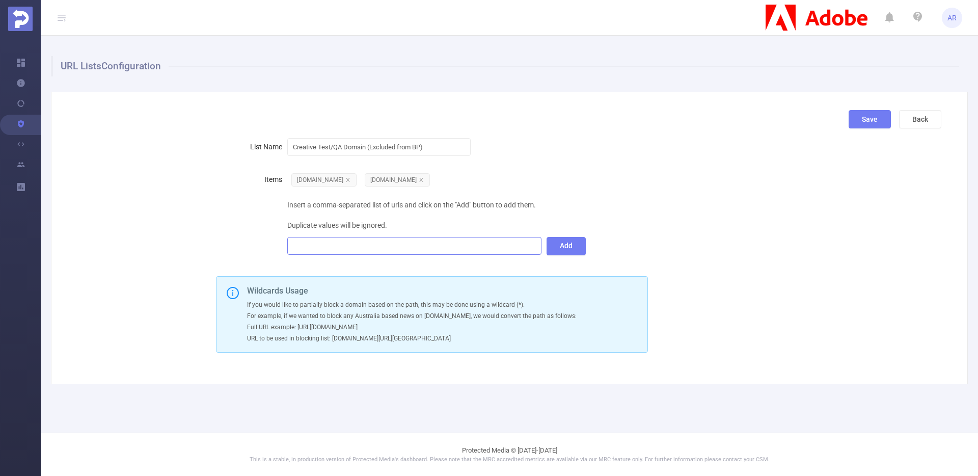
click at [432, 252] on div at bounding box center [414, 245] width 243 height 17
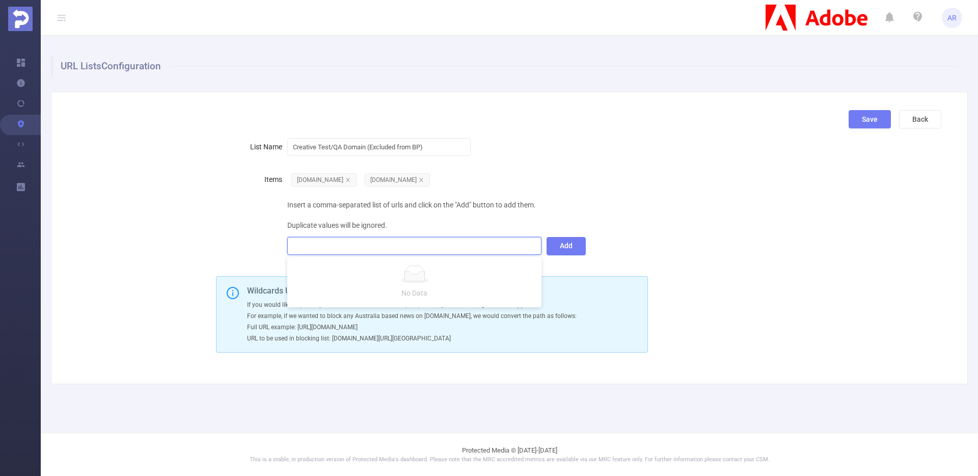
paste input "[URL][DOMAIN_NAME]"
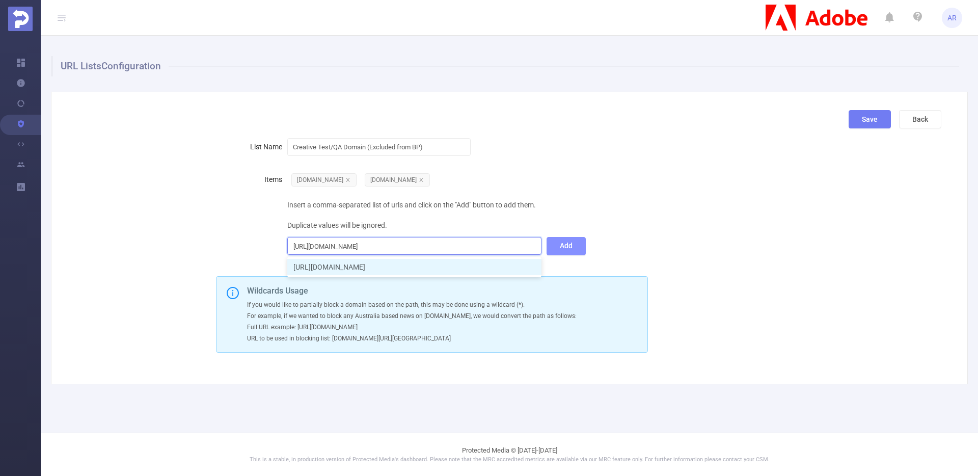
type input "[URL][DOMAIN_NAME]"
click at [571, 243] on button "Add" at bounding box center [565, 246] width 39 height 18
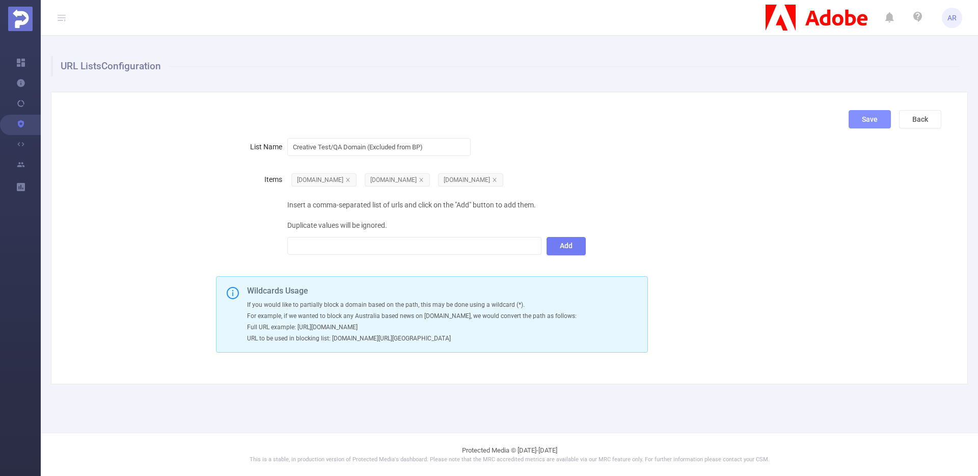
click at [867, 117] on button "Save" at bounding box center [869, 119] width 42 height 18
